Goal: Task Accomplishment & Management: Use online tool/utility

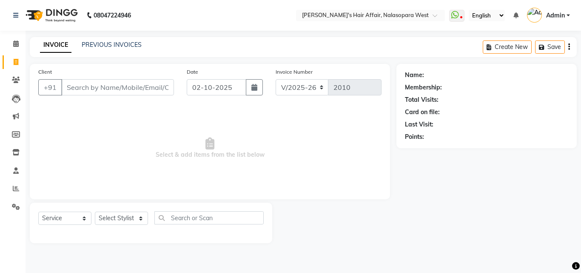
select select "6172"
select select "service"
click at [111, 212] on select "Select Stylist Afzal Anjali Dilip Hair Affair Laksh Rashi Saniya Sayali Shweta …" at bounding box center [121, 217] width 53 height 13
select select "58051"
click at [95, 211] on select "Select Stylist Afzal Anjali Dilip Hair Affair Laksh Rashi Saniya Sayali Shweta …" at bounding box center [121, 217] width 53 height 13
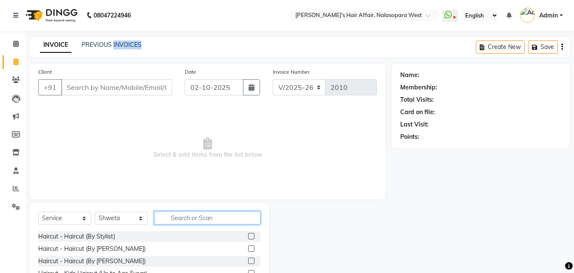
click at [182, 214] on input "text" at bounding box center [207, 217] width 106 height 13
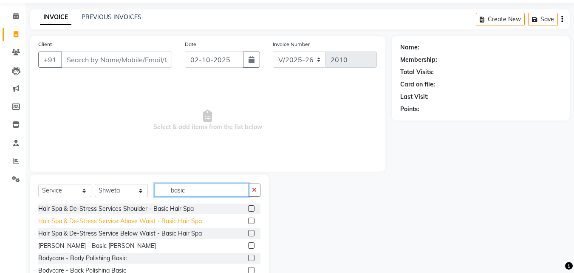
scroll to position [43, 0]
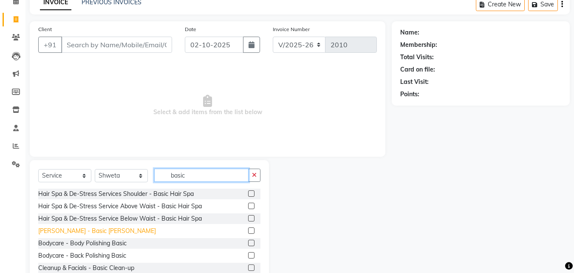
type input "basic"
click at [71, 229] on div "De-Tan - Basic De-tan" at bounding box center [97, 230] width 118 height 9
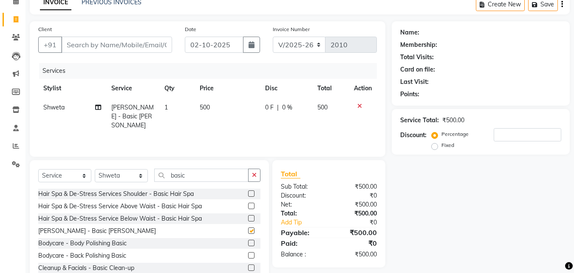
checkbox input "false"
drag, startPoint x: 220, startPoint y: 181, endPoint x: 86, endPoint y: 178, distance: 134.4
click at [86, 178] on div "Select Service Product Membership Package Voucher Prepaid Gift Card Select Styl…" at bounding box center [149, 178] width 222 height 20
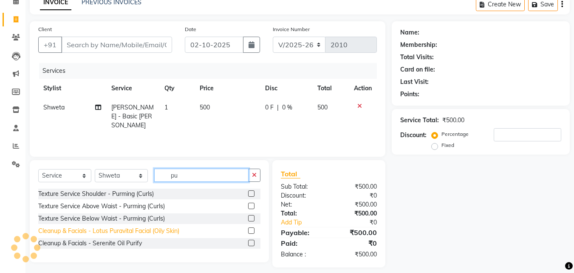
type input "pu"
click at [109, 230] on div "Cleanup & Facials - Lotus Puravital Facial (Oily Skin)" at bounding box center [108, 230] width 141 height 9
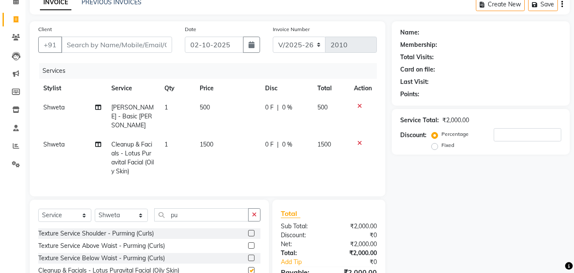
checkbox input "false"
click at [106, 45] on input "Client" at bounding box center [116, 45] width 111 height 16
click at [103, 46] on input "Client" at bounding box center [116, 45] width 111 height 16
type input "7"
type input "0"
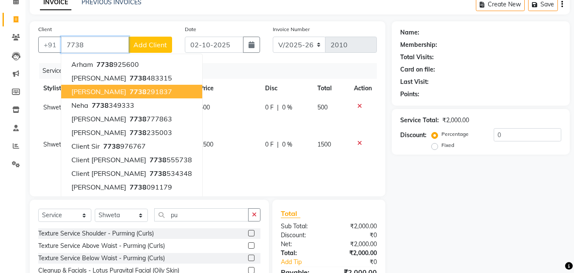
click at [161, 90] on button "Lorraine Xess 7738 291837" at bounding box center [131, 92] width 141 height 14
type input "7738291837"
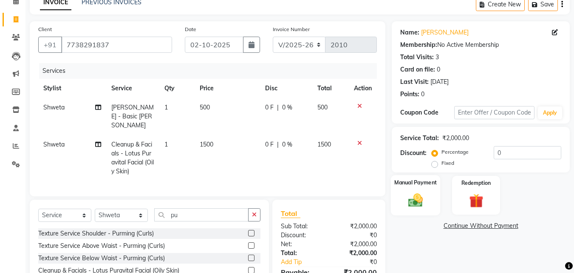
click at [417, 187] on div "Manual Payment" at bounding box center [416, 195] width 50 height 40
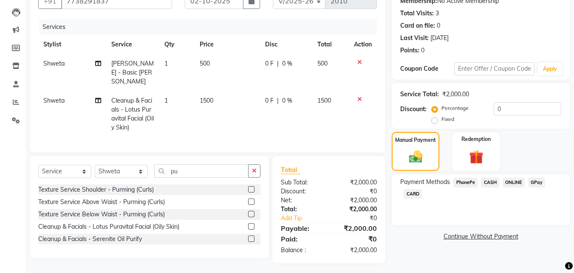
scroll to position [87, 0]
drag, startPoint x: 464, startPoint y: 102, endPoint x: 538, endPoint y: 144, distance: 85.3
drag, startPoint x: 538, startPoint y: 144, endPoint x: 553, endPoint y: 234, distance: 91.3
click at [553, 234] on link "Continue Without Payment" at bounding box center [481, 235] width 175 height 9
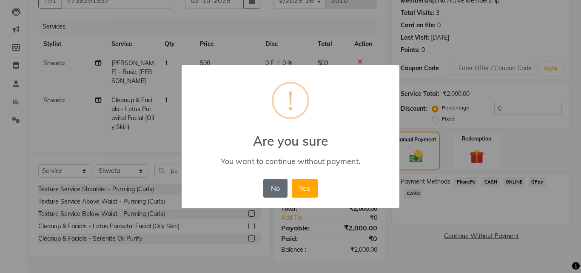
click at [273, 183] on button "No" at bounding box center [275, 188] width 24 height 19
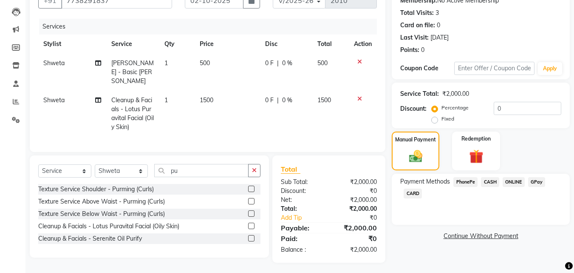
click at [129, 260] on main "INVOICE PREVIOUS INVOICES Create New Save Client +91 7738291837 Date 02-10-2025…" at bounding box center [300, 112] width 549 height 325
click at [418, 195] on span "CARD" at bounding box center [413, 193] width 18 height 10
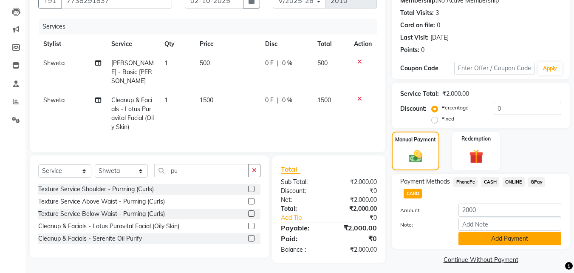
click at [487, 235] on button "Add Payment" at bounding box center [510, 238] width 103 height 13
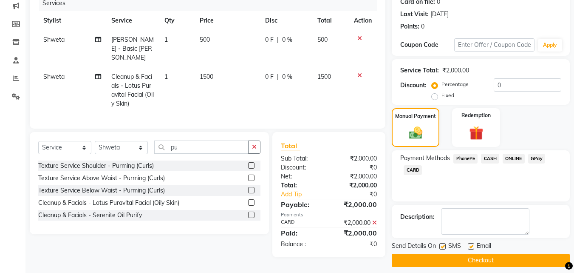
scroll to position [117, 0]
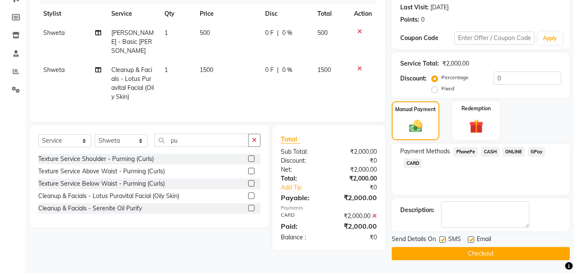
click at [492, 258] on button "Checkout" at bounding box center [481, 253] width 178 height 13
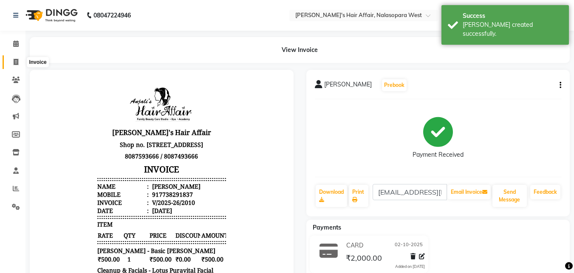
click at [22, 62] on span at bounding box center [16, 62] width 15 height 10
select select "6172"
select select "service"
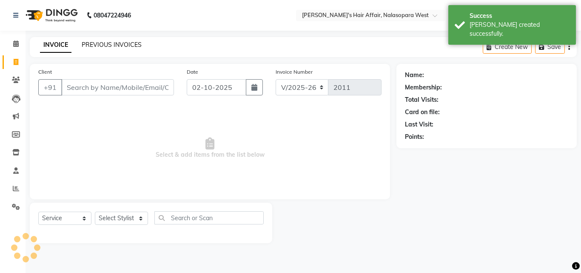
click at [130, 44] on link "PREVIOUS INVOICES" at bounding box center [112, 45] width 60 height 8
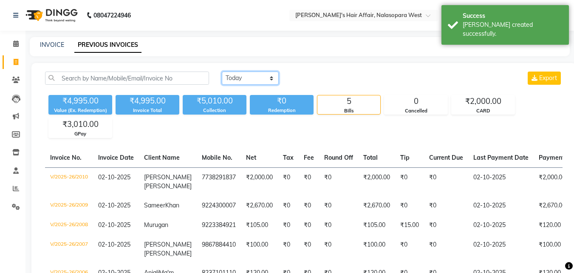
click at [253, 80] on select "Today Yesterday Custom Range" at bounding box center [250, 77] width 57 height 13
select select "yesterday"
click at [222, 71] on select "Today Yesterday Custom Range" at bounding box center [250, 77] width 57 height 13
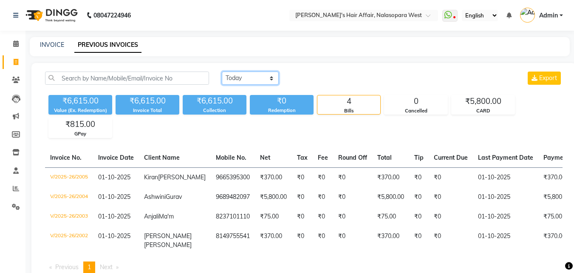
drag, startPoint x: 240, startPoint y: 75, endPoint x: 244, endPoint y: 80, distance: 7.0
click at [240, 74] on select "Today Yesterday Custom Range" at bounding box center [250, 77] width 57 height 13
click at [222, 71] on select "Today Yesterday Custom Range" at bounding box center [250, 77] width 57 height 13
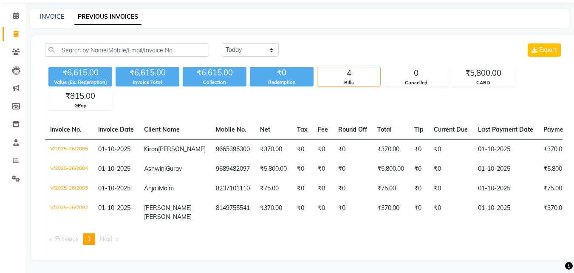
scroll to position [51, 0]
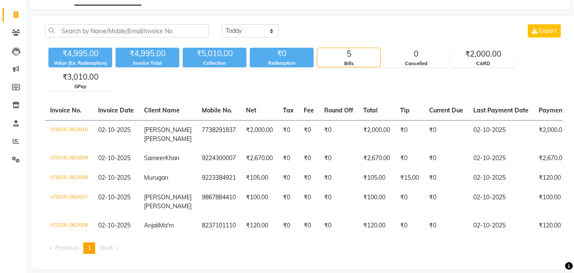
scroll to position [28, 0]
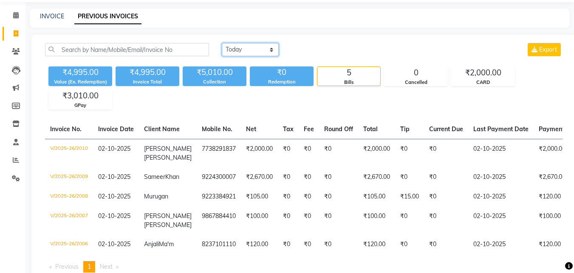
drag, startPoint x: 274, startPoint y: 45, endPoint x: 281, endPoint y: 51, distance: 8.2
click at [275, 45] on select "[DATE] [DATE] Custom Range" at bounding box center [250, 49] width 57 height 13
select select "[DATE]"
click at [222, 43] on select "Today Yesterday Custom Range" at bounding box center [250, 49] width 57 height 13
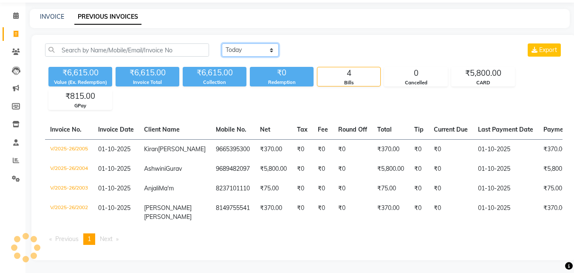
scroll to position [51, 0]
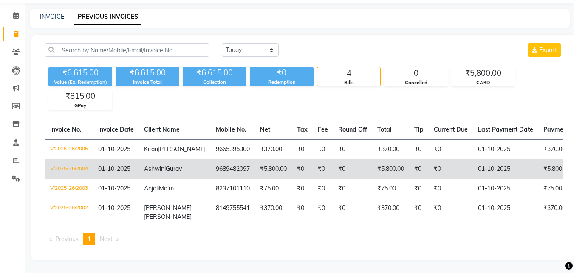
click at [255, 159] on td "₹5,800.00" at bounding box center [273, 169] width 37 height 20
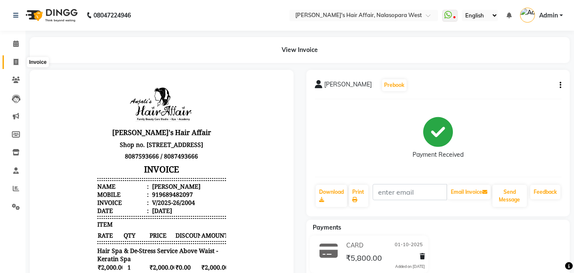
click at [20, 62] on span at bounding box center [16, 62] width 15 height 10
select select "6172"
select select "service"
